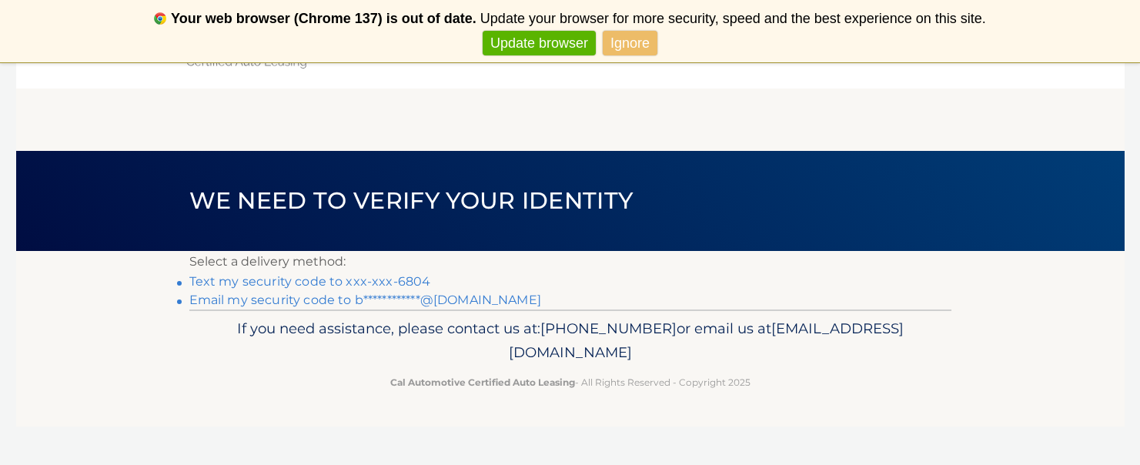
click at [630, 41] on link "Ignore" at bounding box center [630, 43] width 55 height 25
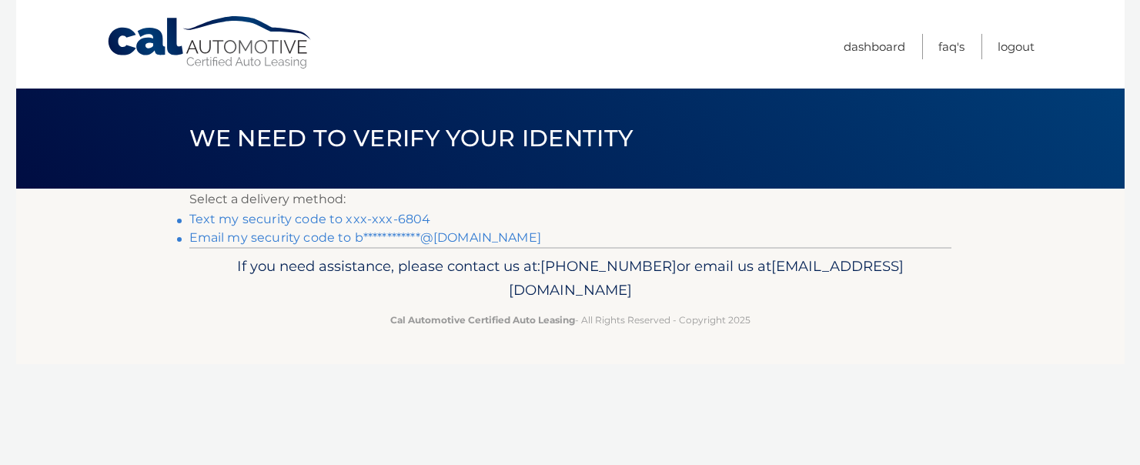
click at [386, 216] on link "Text my security code to xxx-xxx-6804" at bounding box center [310, 219] width 242 height 15
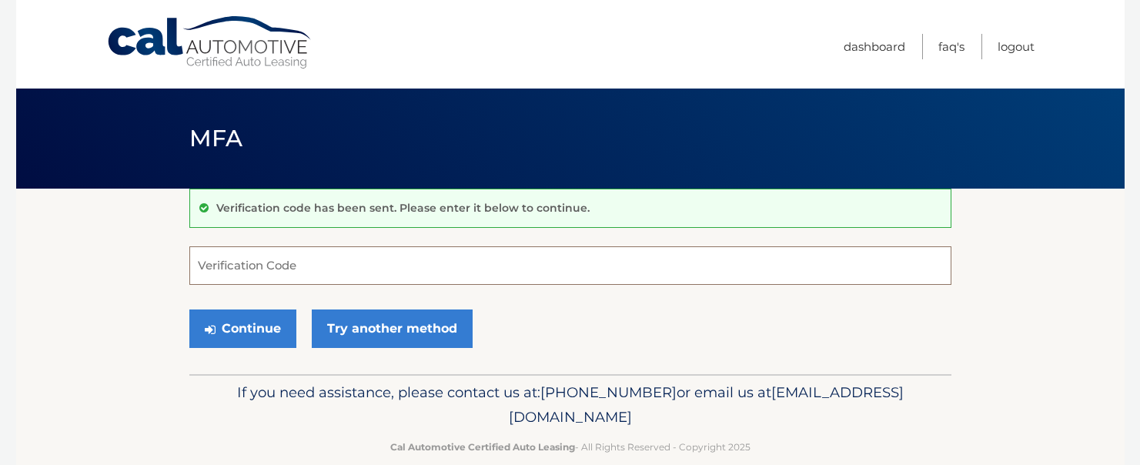
click at [279, 267] on input "Verification Code" at bounding box center [570, 265] width 762 height 38
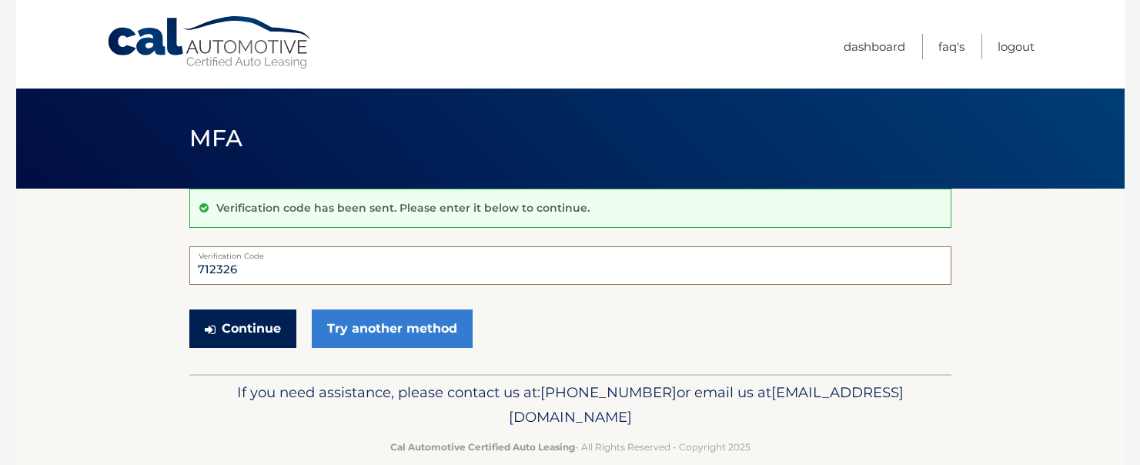
type input "712326"
click at [255, 336] on button "Continue" at bounding box center [242, 328] width 107 height 38
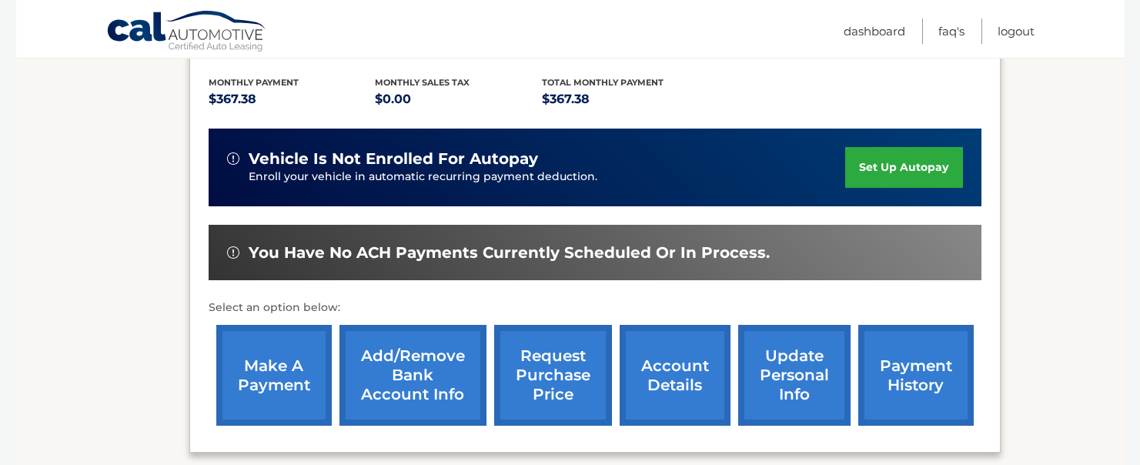
scroll to position [399, 0]
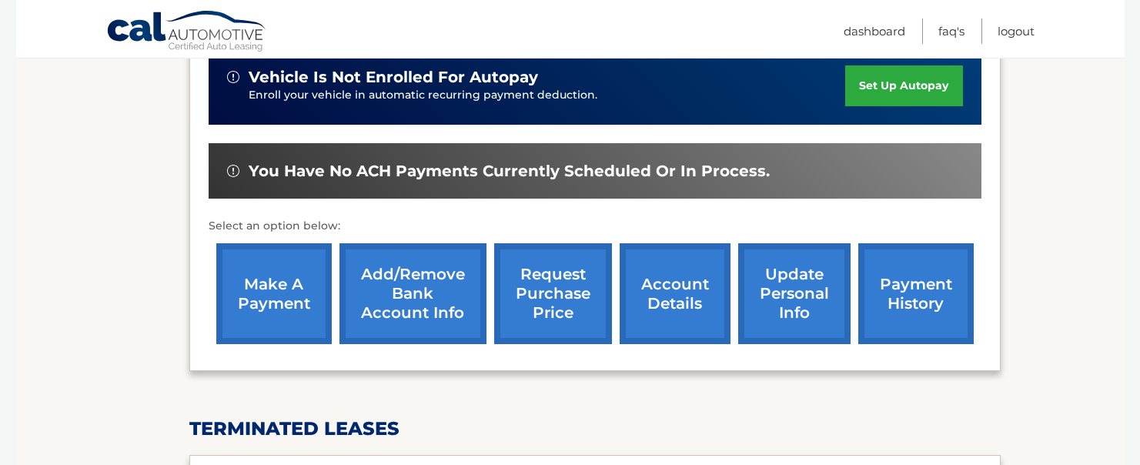
click at [305, 270] on link "make a payment" at bounding box center [273, 293] width 115 height 101
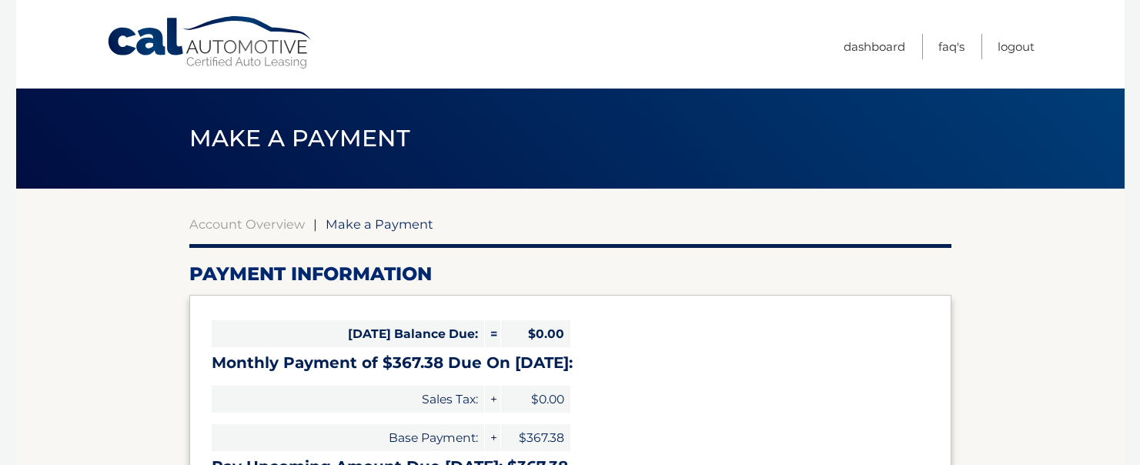
select select "NzA5ODlhZmUtOWE4ZS00ZDA4LWFiZDMtNDhjOTMwMmIwODgx"
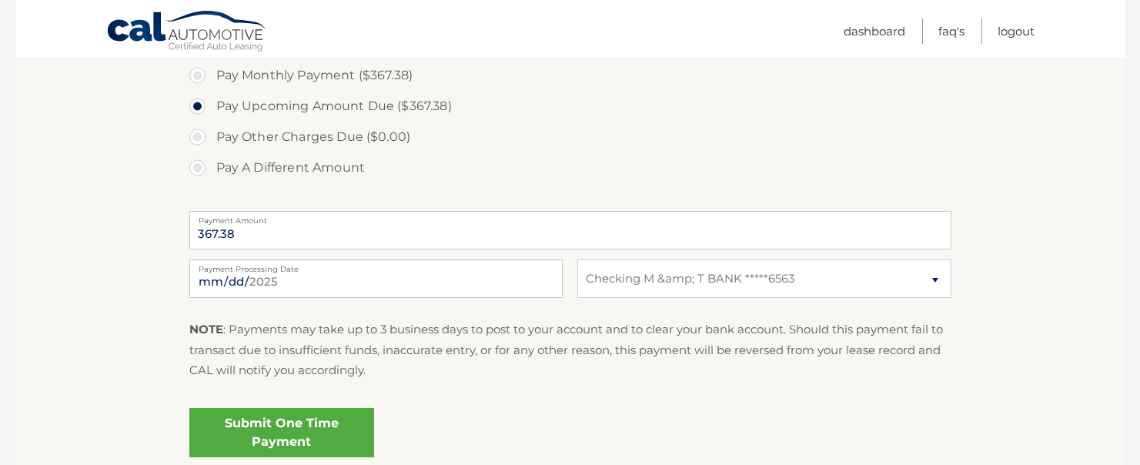
scroll to position [573, 0]
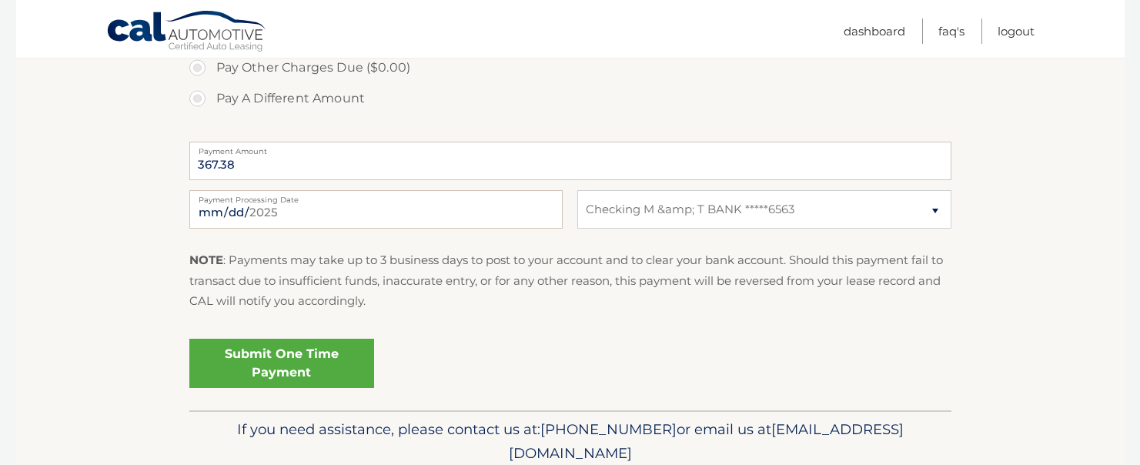
click at [306, 356] on link "Submit One Time Payment" at bounding box center [281, 363] width 185 height 49
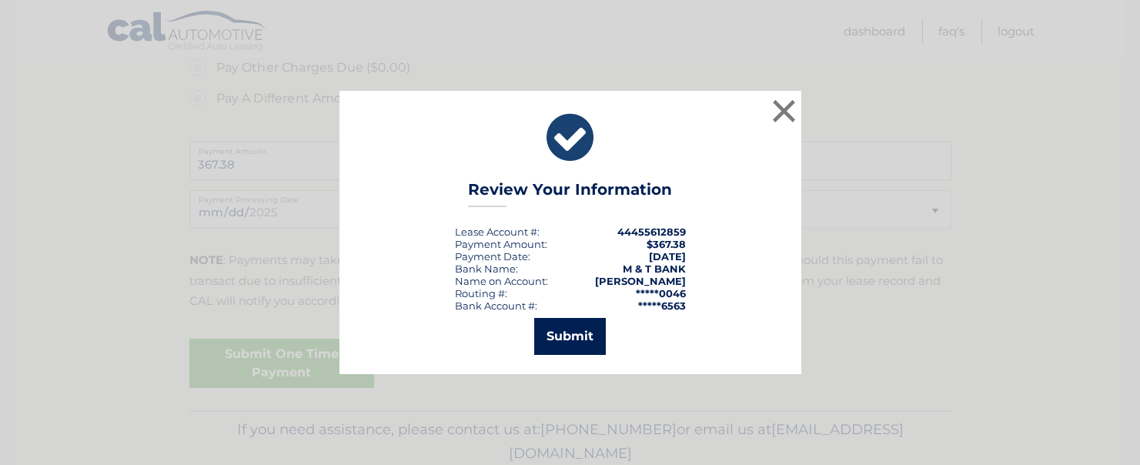
click at [559, 341] on button "Submit" at bounding box center [570, 336] width 72 height 37
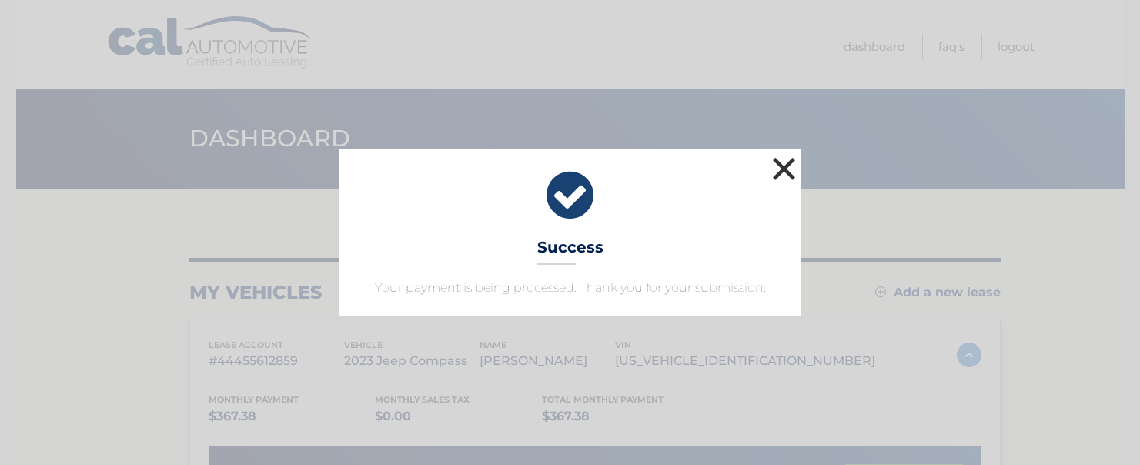
click at [786, 173] on button "×" at bounding box center [784, 168] width 31 height 31
